Goal: Task Accomplishment & Management: Manage account settings

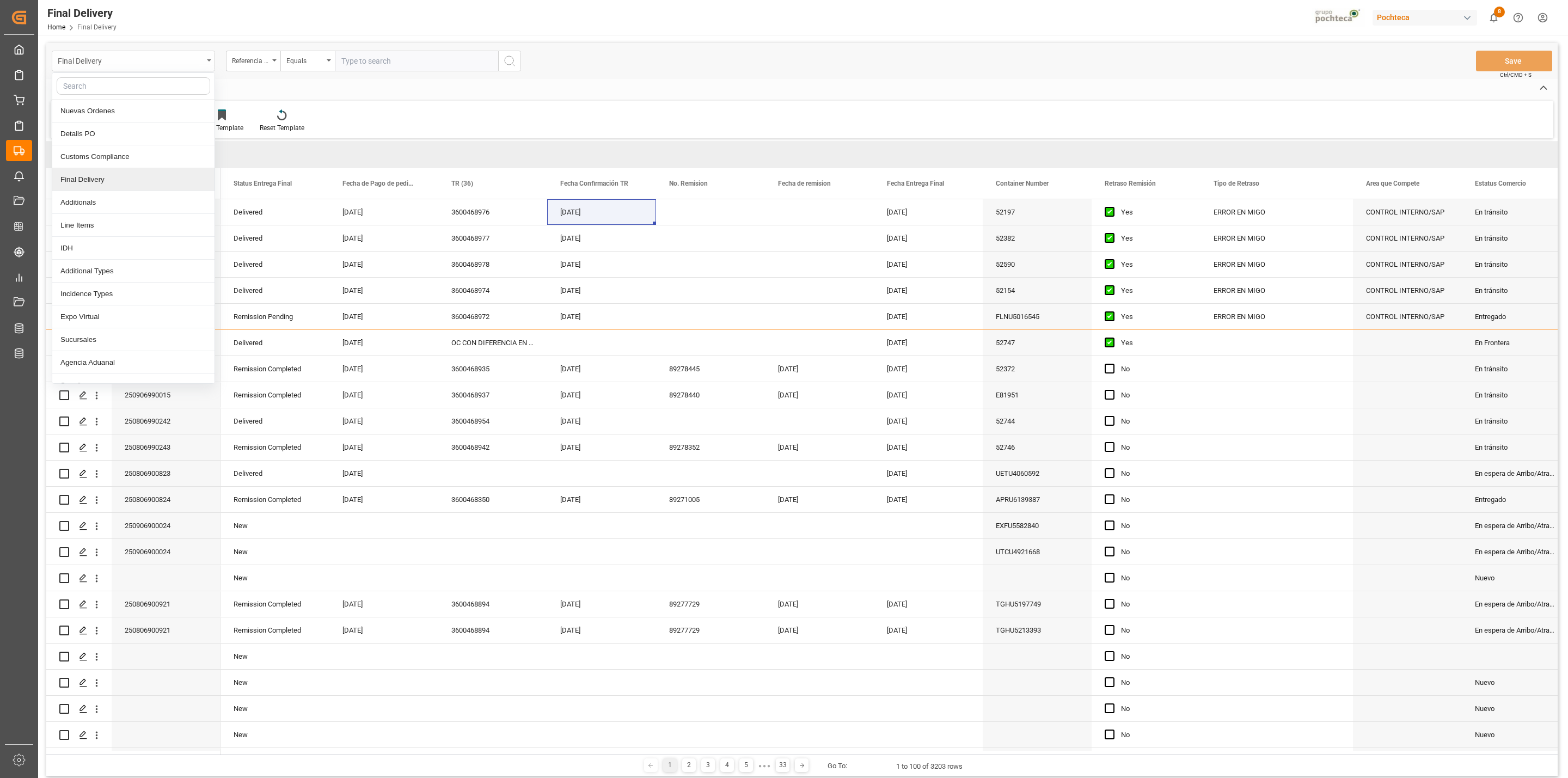
click at [204, 63] on div "Final Delivery" at bounding box center [133, 61] width 164 height 20
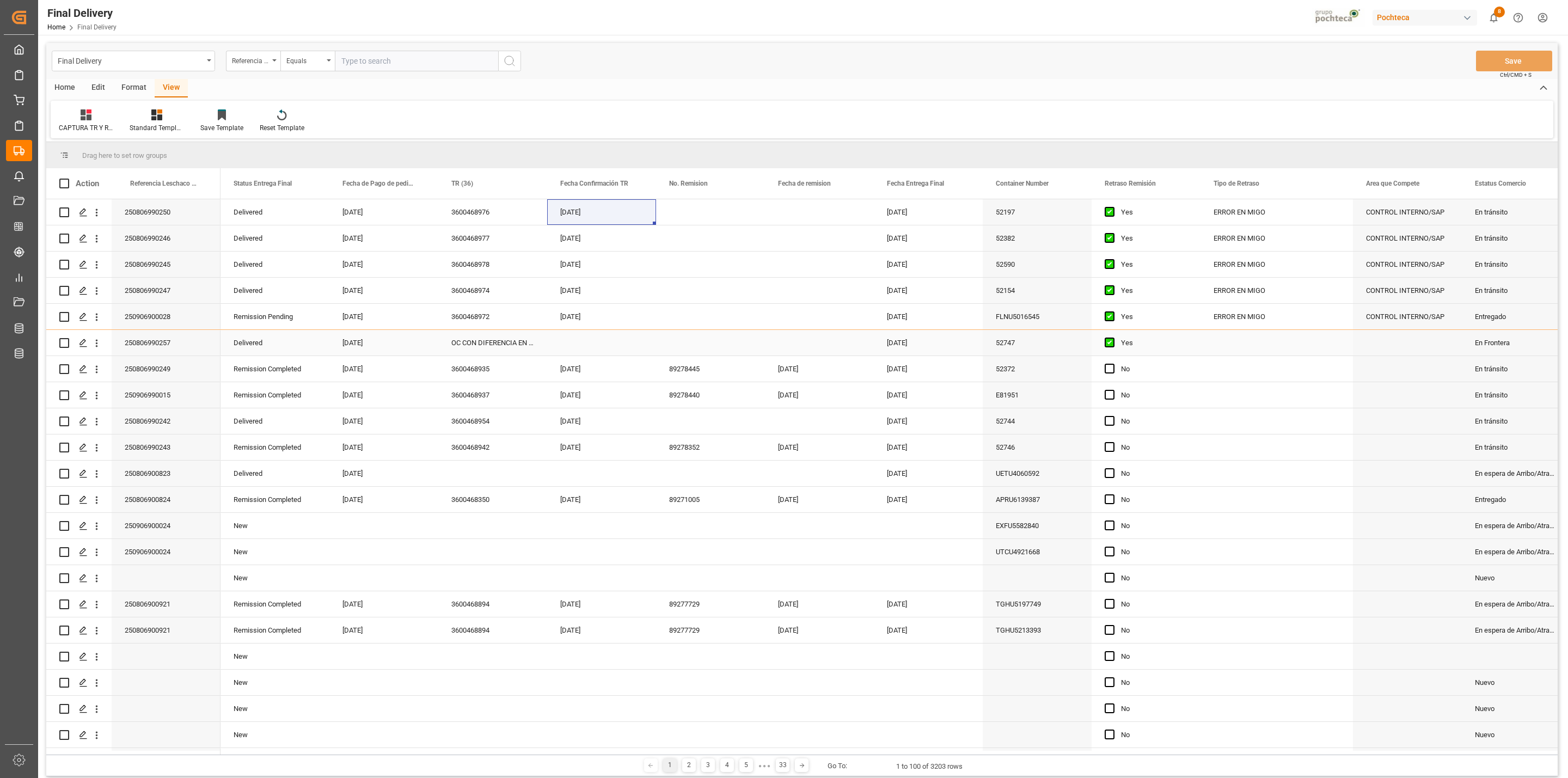
click at [644, 316] on div "[DATE]" at bounding box center [601, 316] width 109 height 26
click at [685, 314] on div "Press SPACE to select this row." at bounding box center [710, 316] width 109 height 26
click at [1499, 59] on button "Save" at bounding box center [1515, 61] width 76 height 20
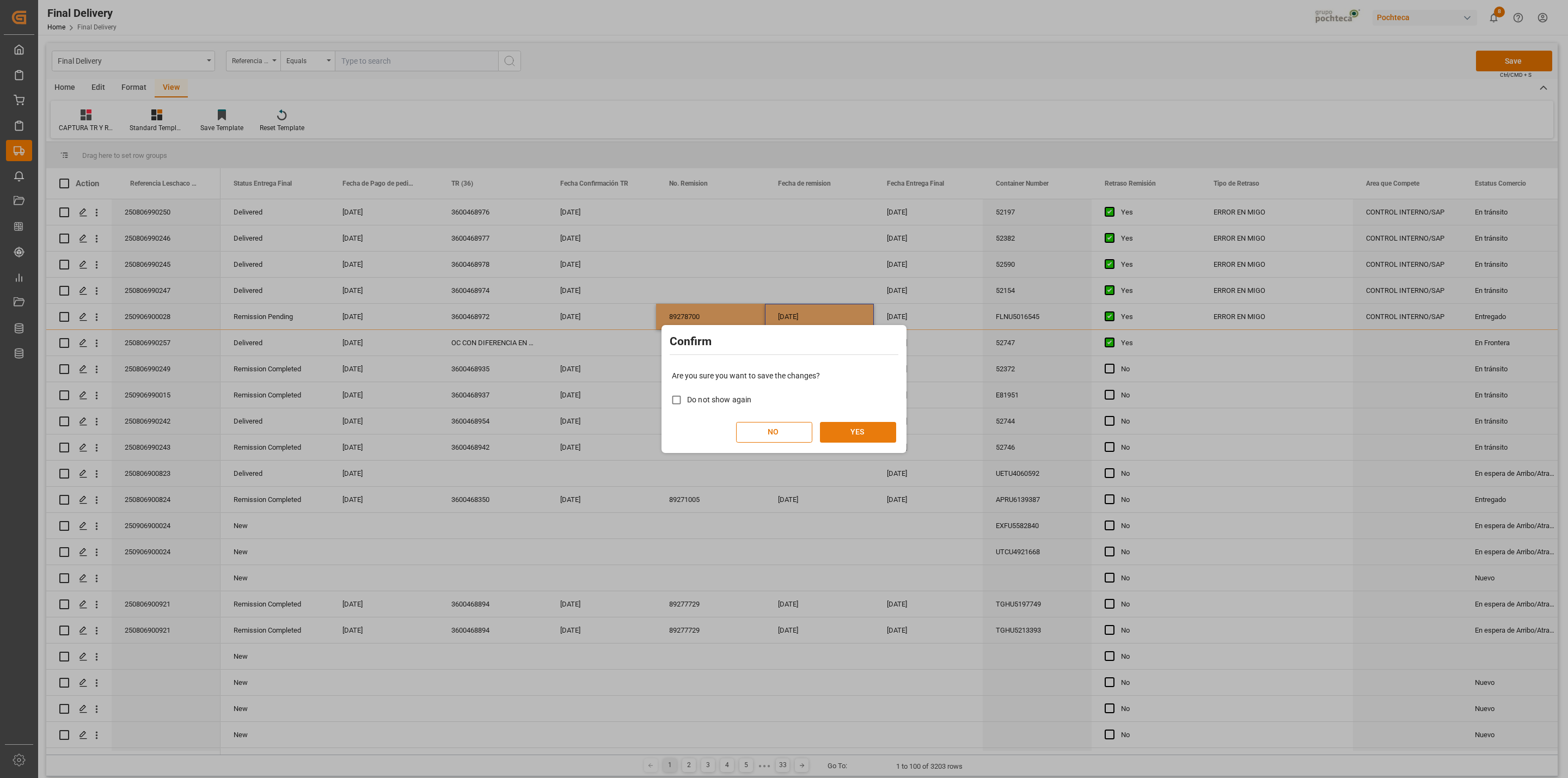
click at [871, 431] on button "YES" at bounding box center [859, 432] width 76 height 20
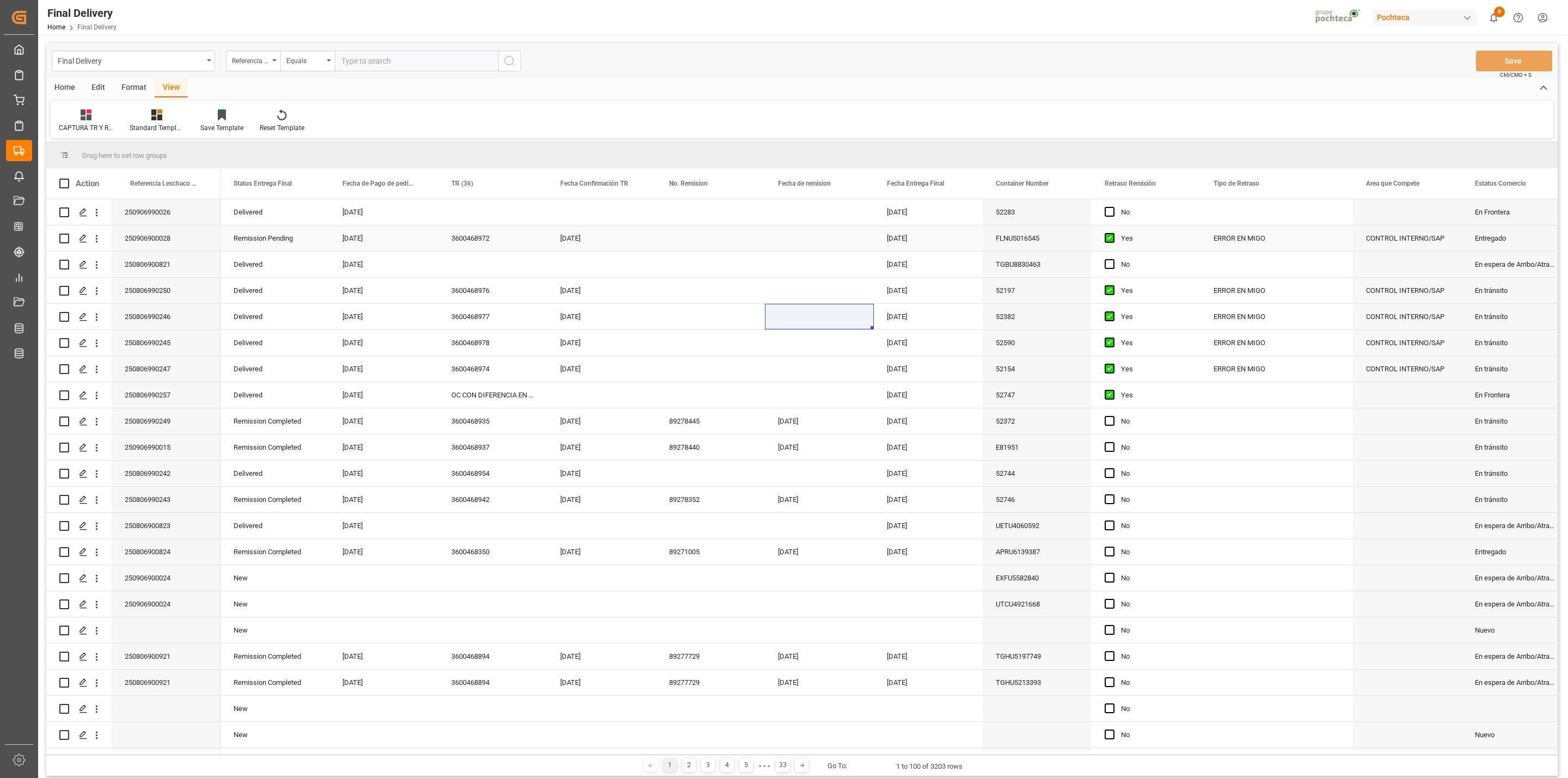
click at [670, 234] on div "Press SPACE to select this row." at bounding box center [710, 238] width 109 height 26
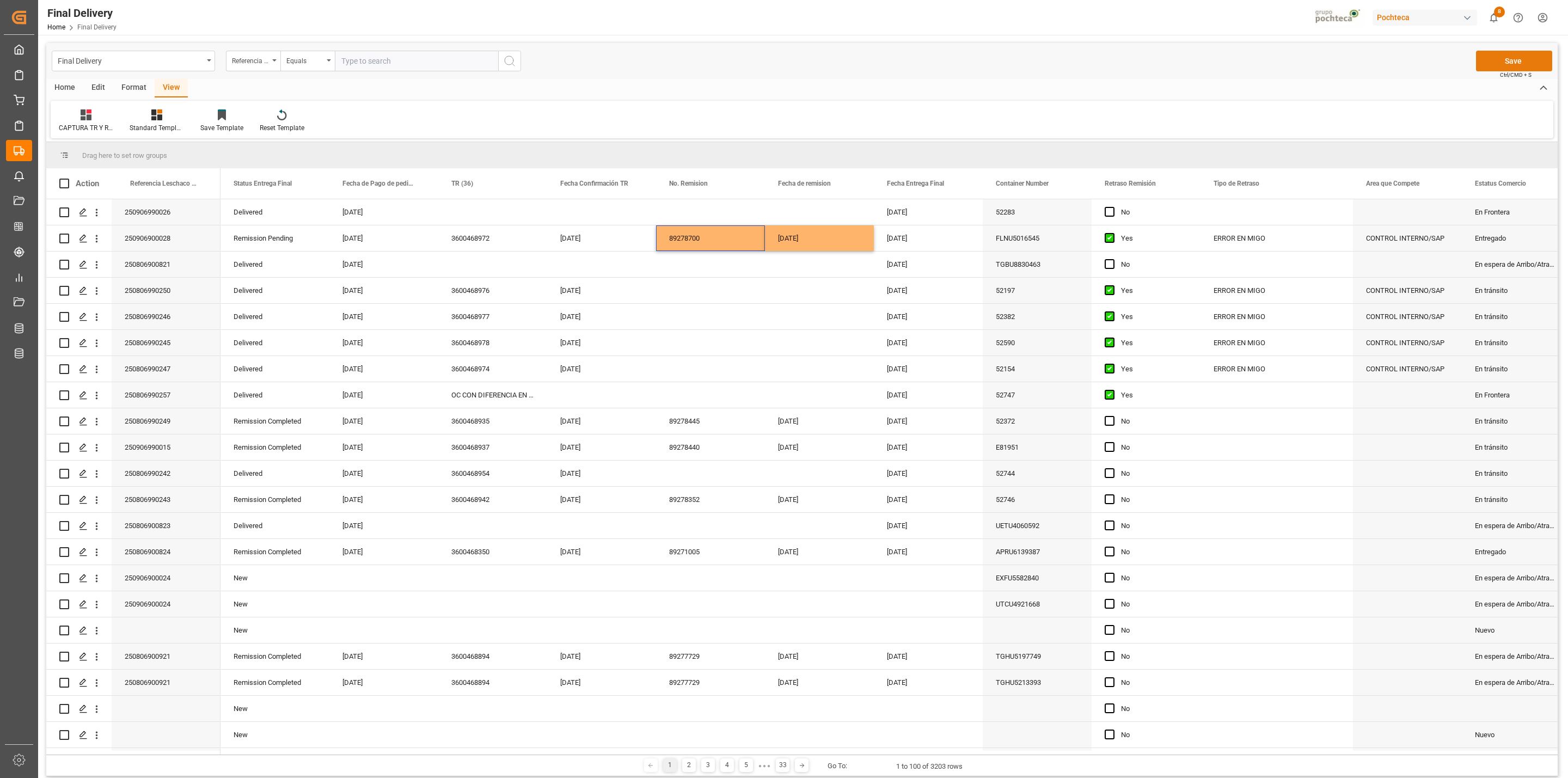
click at [1500, 64] on button "Save" at bounding box center [1515, 61] width 76 height 20
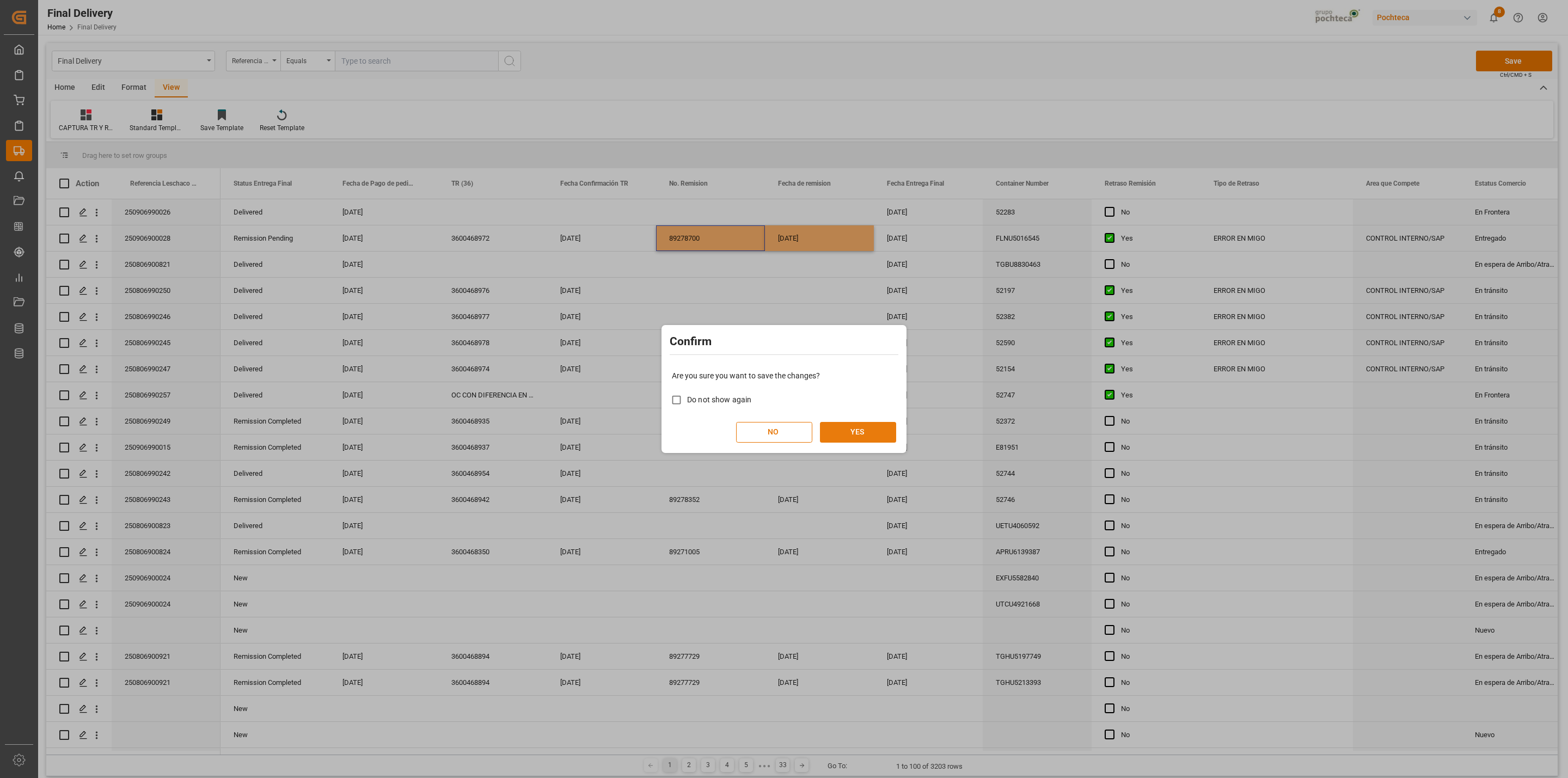
click at [881, 432] on button "YES" at bounding box center [859, 432] width 76 height 20
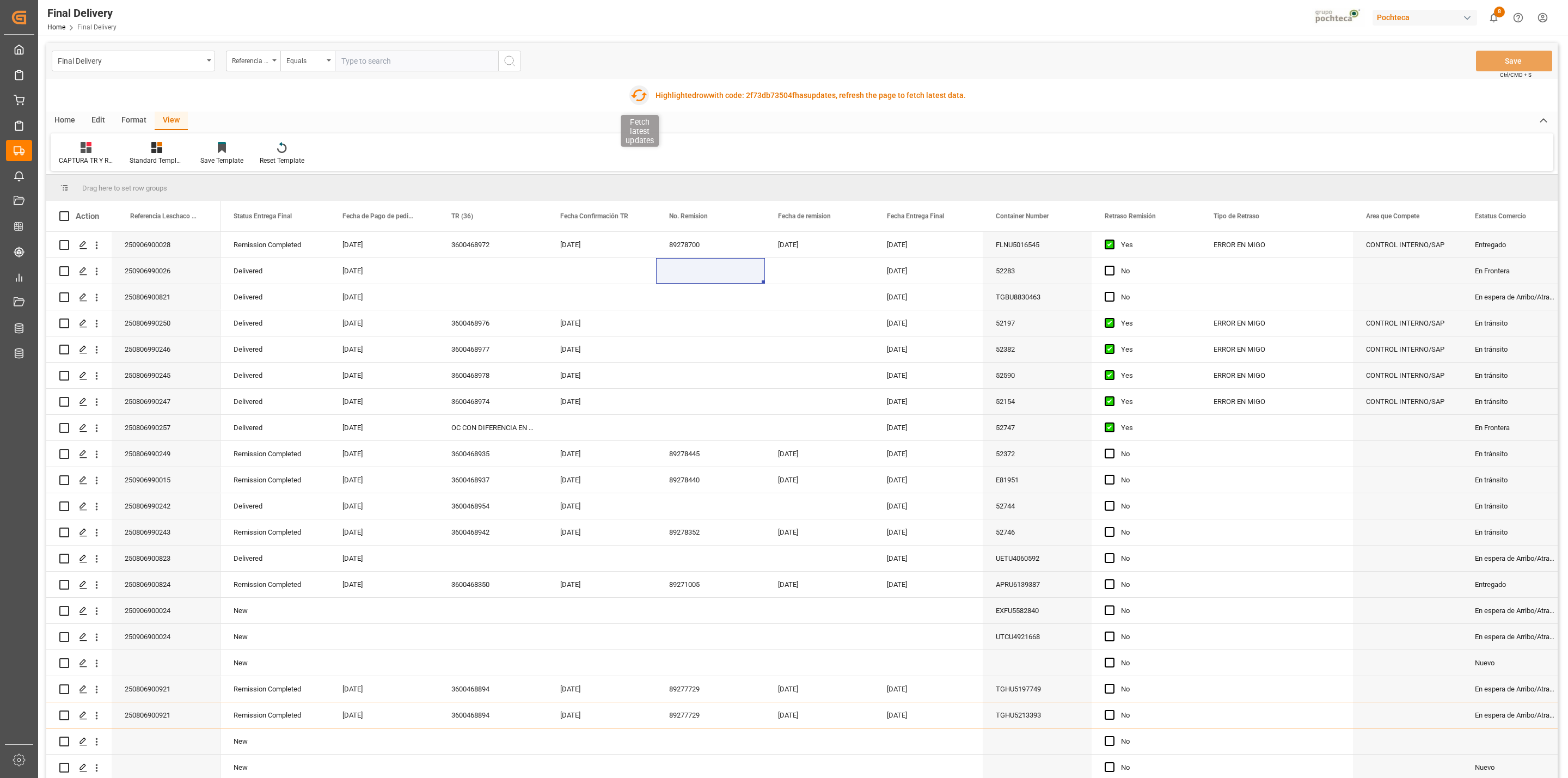
click at [632, 98] on icon "button" at bounding box center [639, 95] width 17 height 17
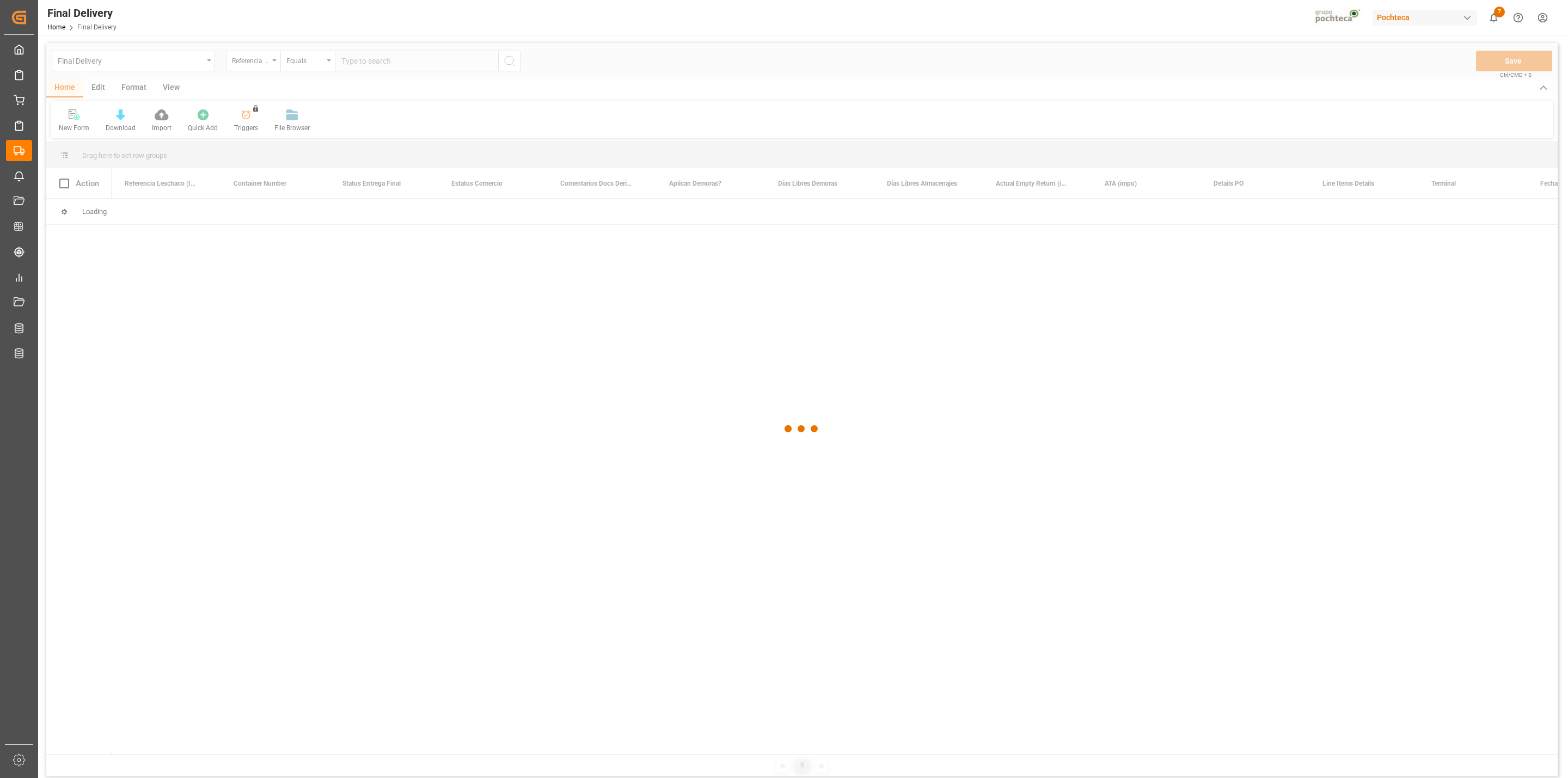
click at [175, 92] on div at bounding box center [802, 429] width 1511 height 771
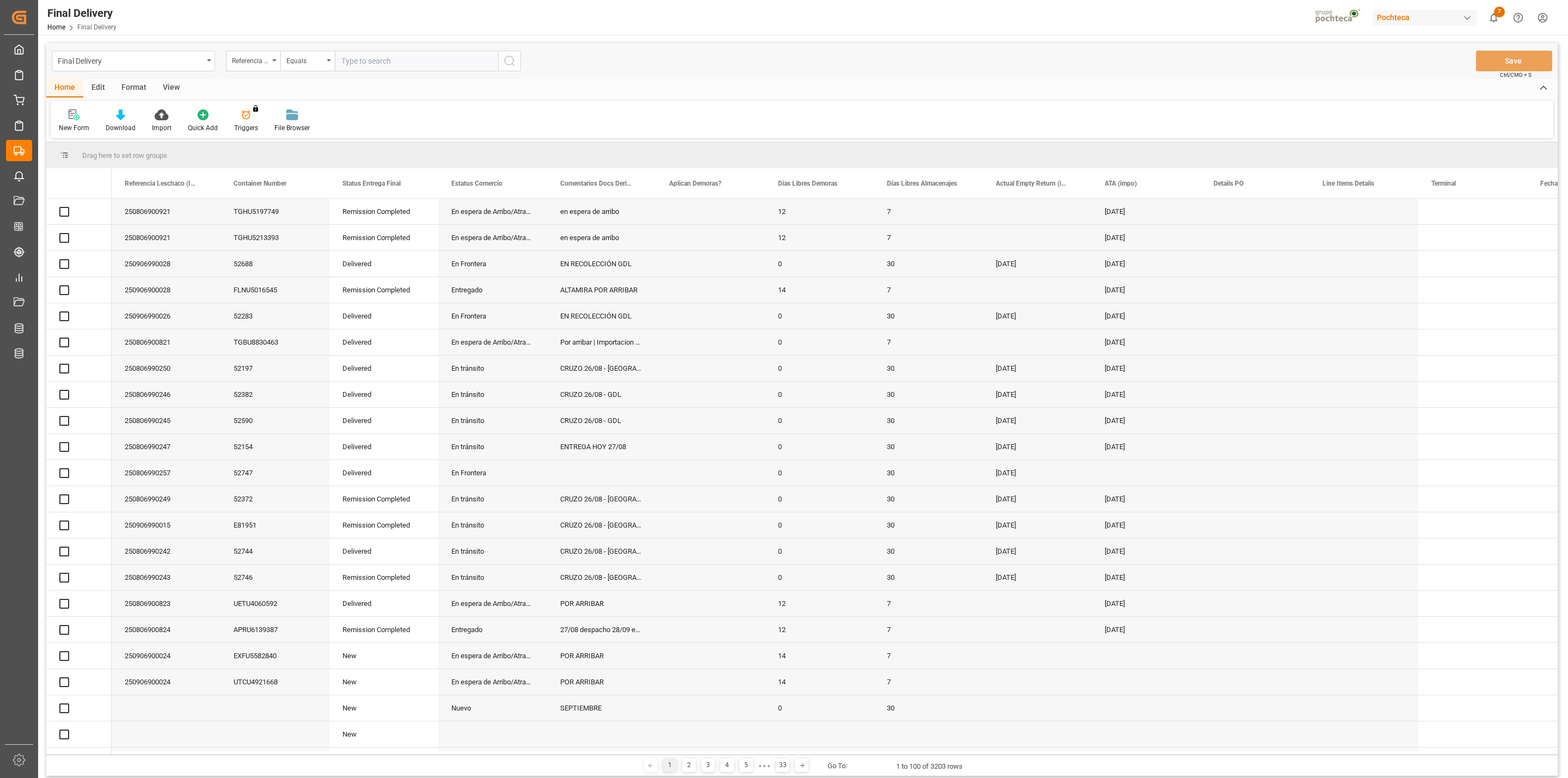
click at [170, 88] on div "View" at bounding box center [171, 88] width 33 height 18
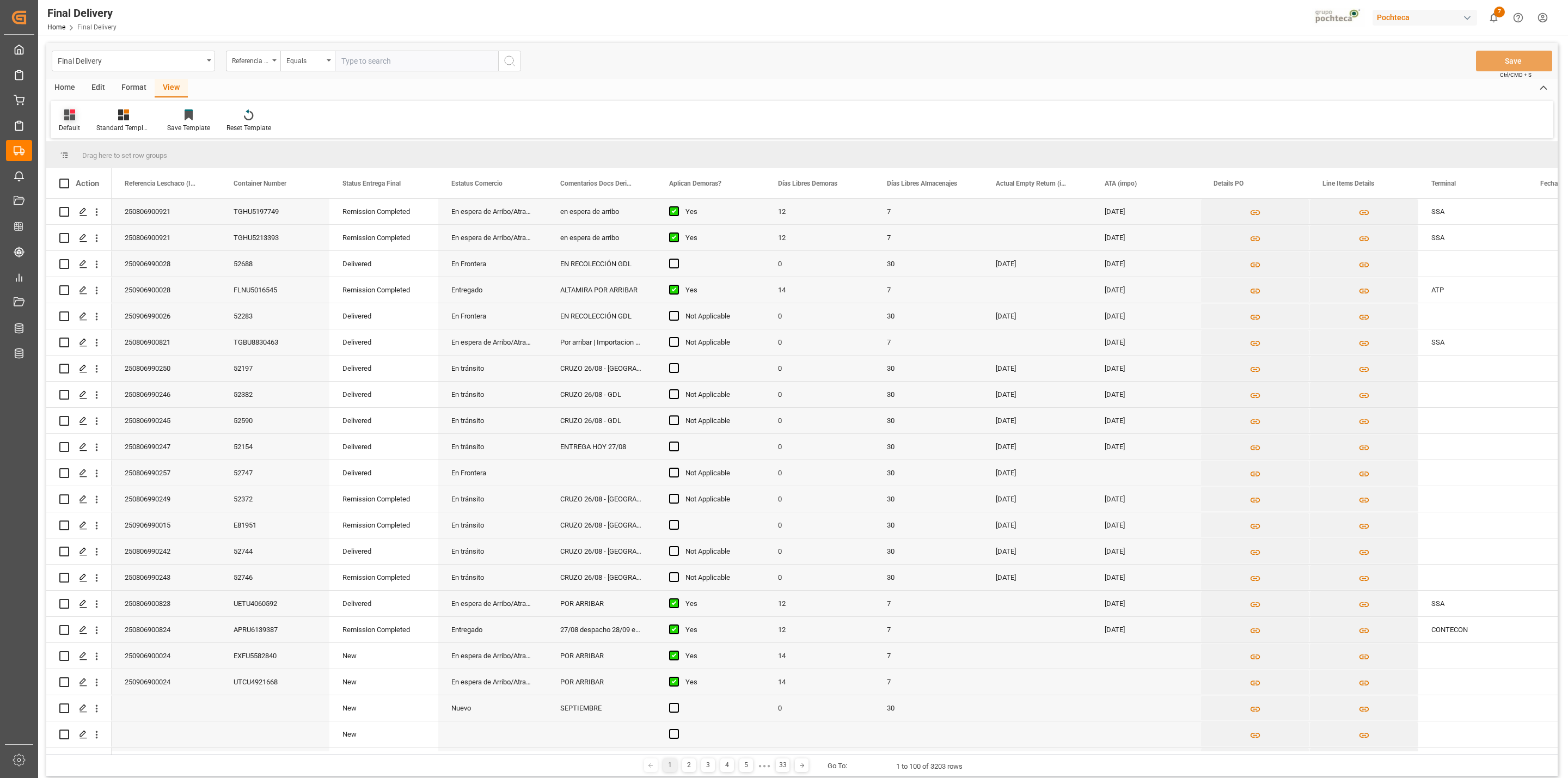
click at [67, 118] on icon at bounding box center [69, 115] width 11 height 11
click at [108, 301] on div "CAPTURA TR Y RETRASO + FECHA DE ENTREGA" at bounding box center [111, 295] width 96 height 11
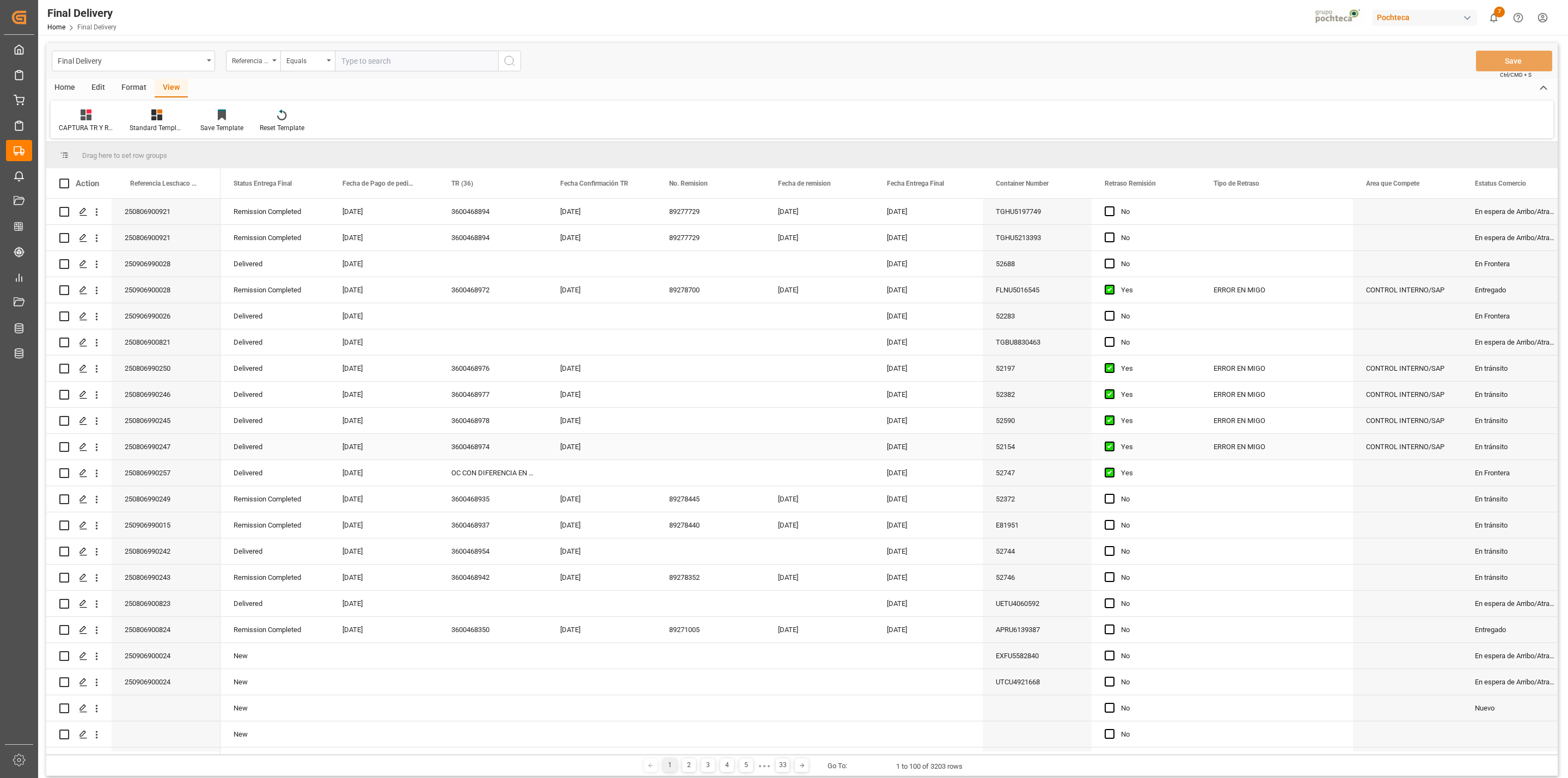
click at [675, 445] on div "Press SPACE to select this row." at bounding box center [710, 446] width 109 height 26
click at [1498, 55] on button "Save" at bounding box center [1515, 61] width 76 height 20
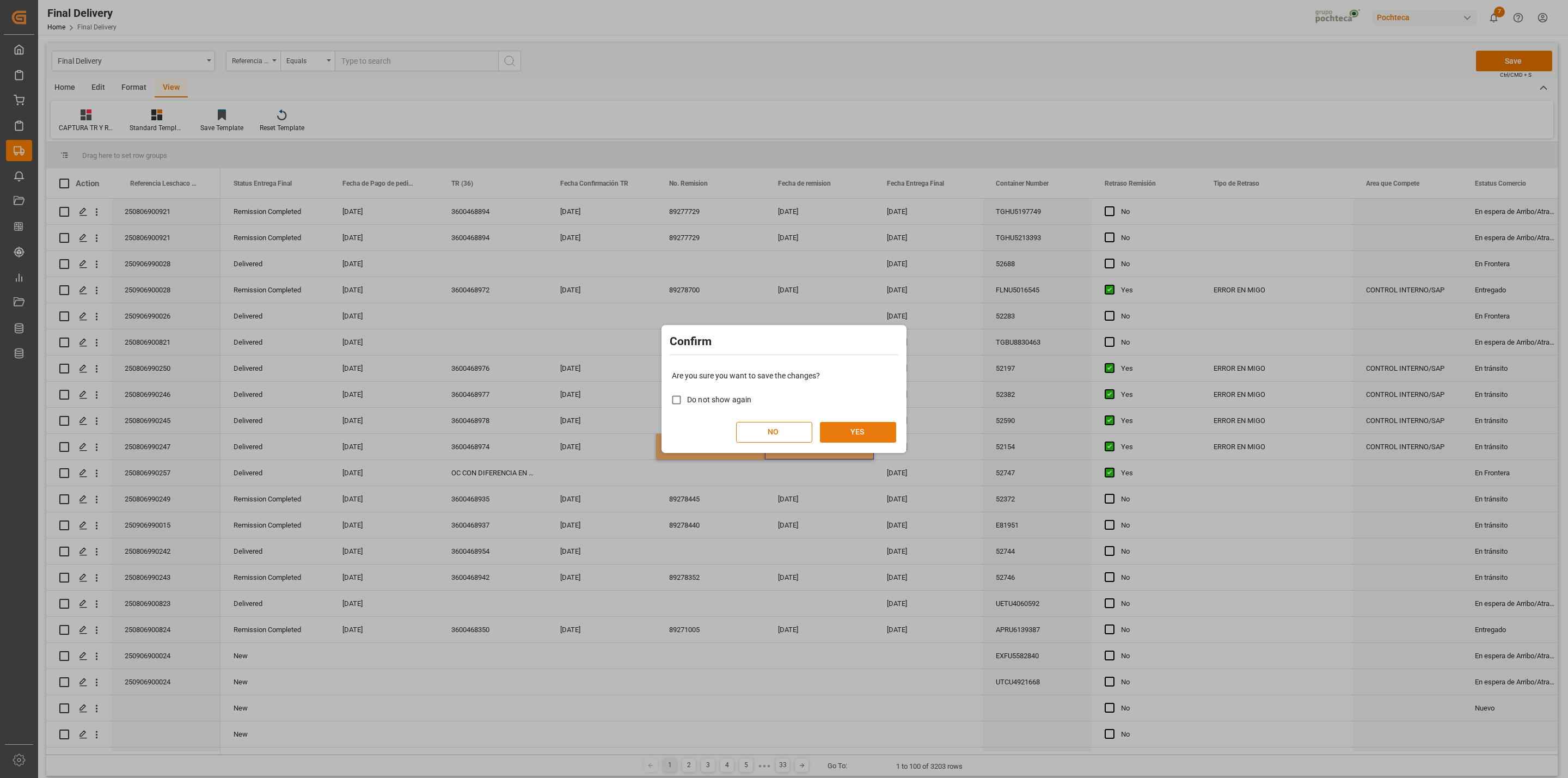
click at [858, 432] on button "YES" at bounding box center [859, 432] width 76 height 20
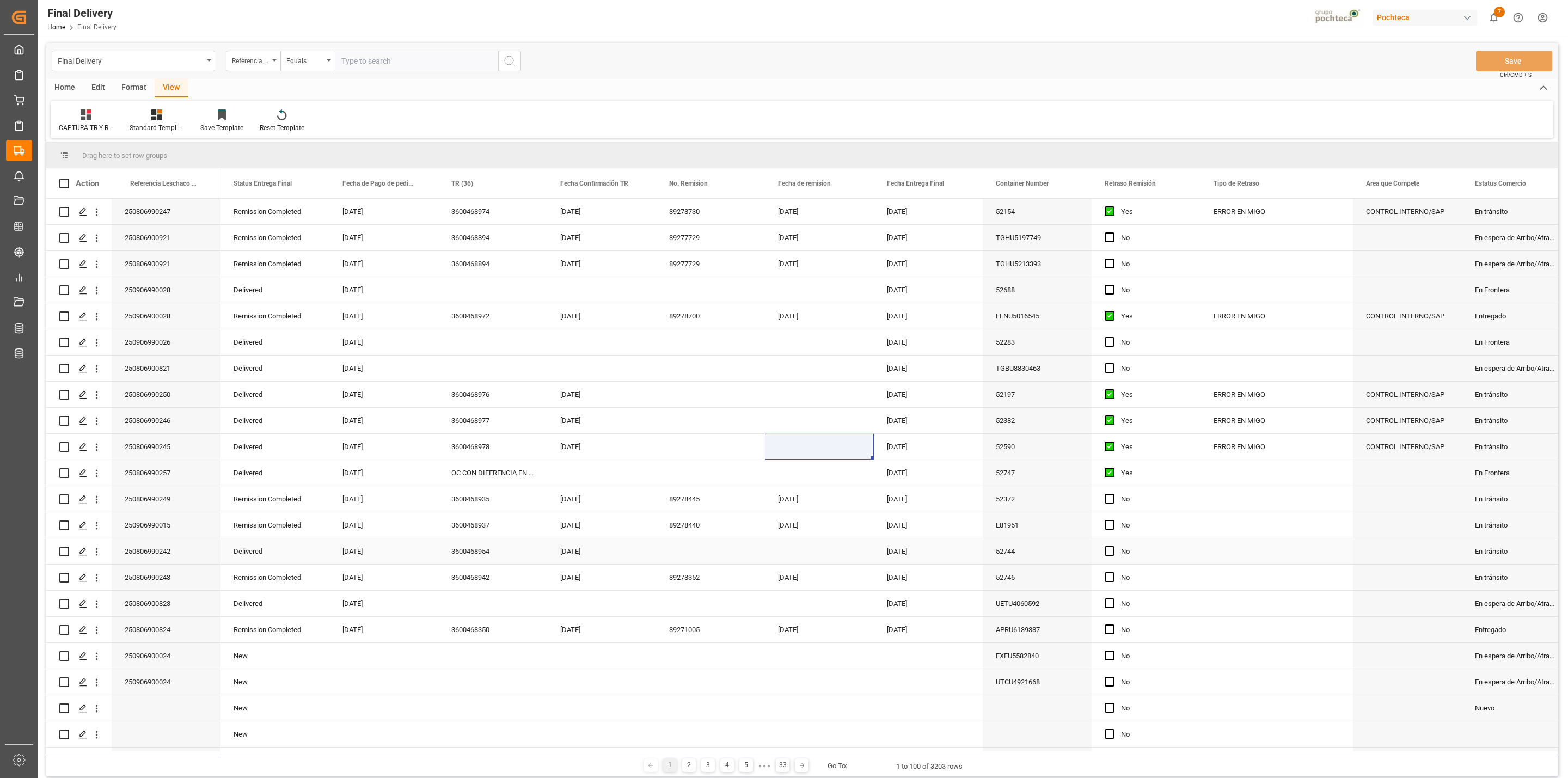
click at [677, 558] on div "Press SPACE to select this row." at bounding box center [710, 551] width 109 height 26
click at [1495, 55] on button "Save" at bounding box center [1515, 61] width 76 height 20
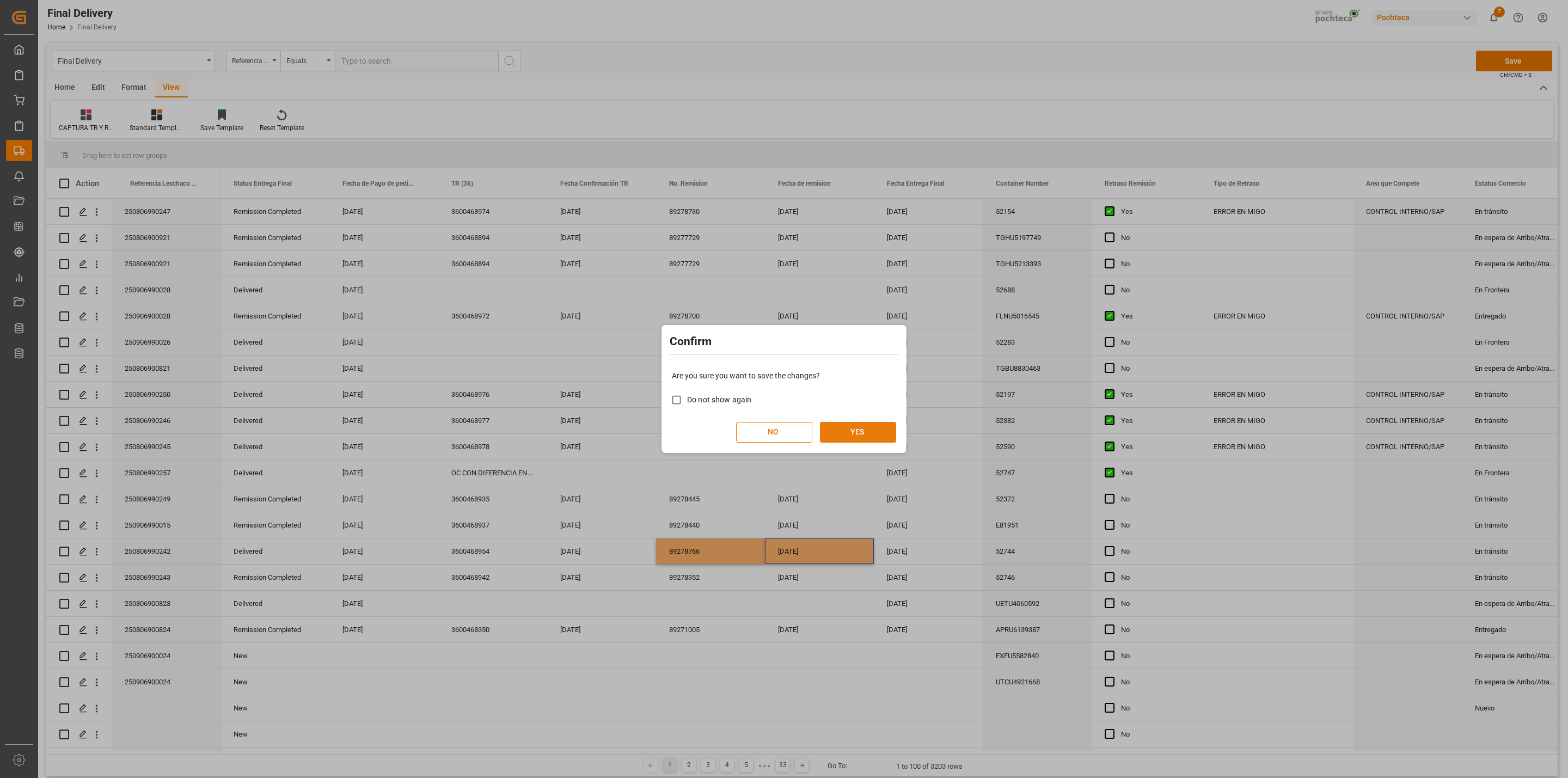
click at [845, 435] on button "YES" at bounding box center [859, 432] width 76 height 20
